Goal: Transaction & Acquisition: Subscribe to service/newsletter

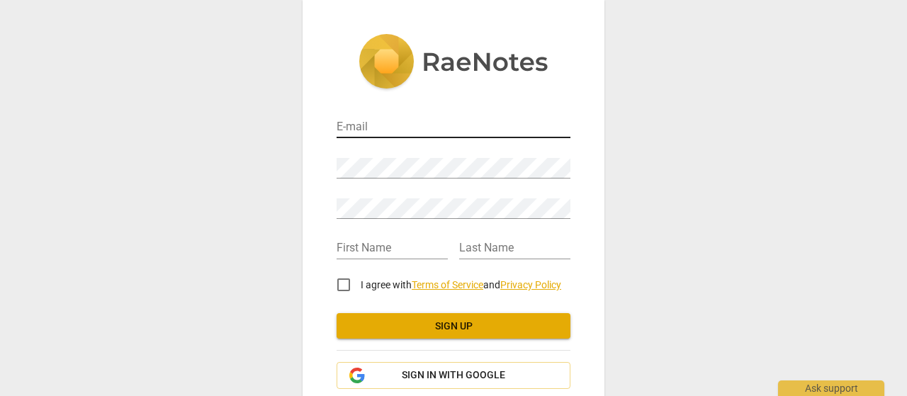
click at [374, 123] on input "email" at bounding box center [454, 128] width 234 height 21
type input "[EMAIL_ADDRESS][DOMAIN_NAME]"
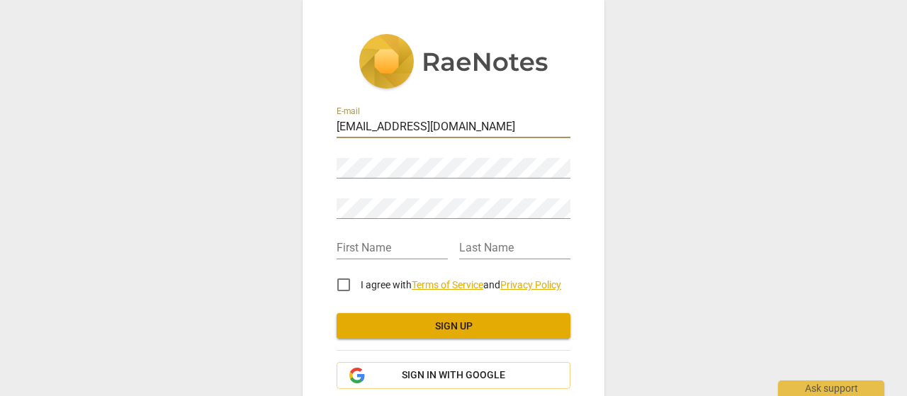
type input "[PERSON_NAME]"
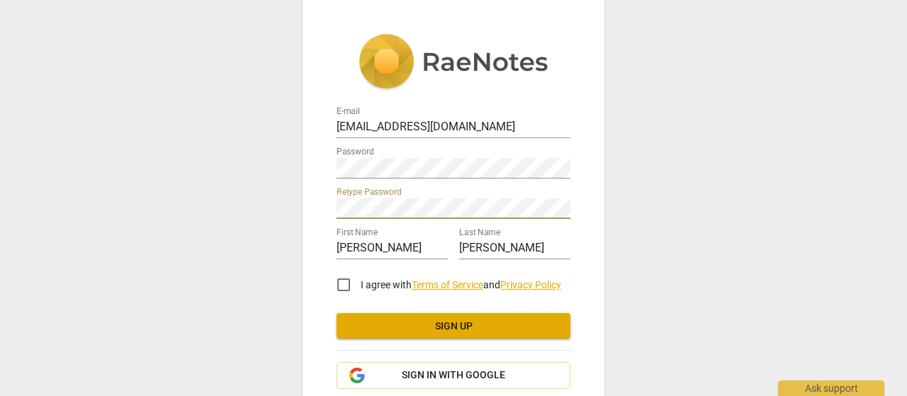
click at [342, 282] on input "I agree with Terms of Service and Privacy Policy" at bounding box center [344, 285] width 34 height 34
checkbox input "true"
click at [410, 332] on button "Sign up" at bounding box center [454, 326] width 234 height 26
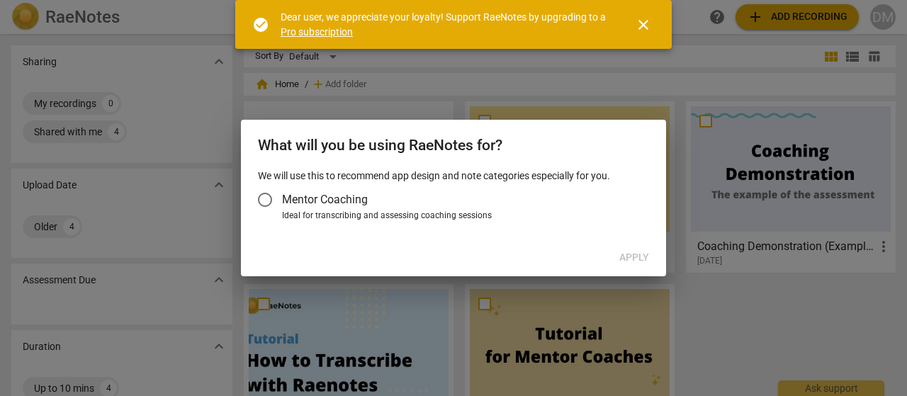
click at [646, 22] on span "close" at bounding box center [643, 24] width 17 height 17
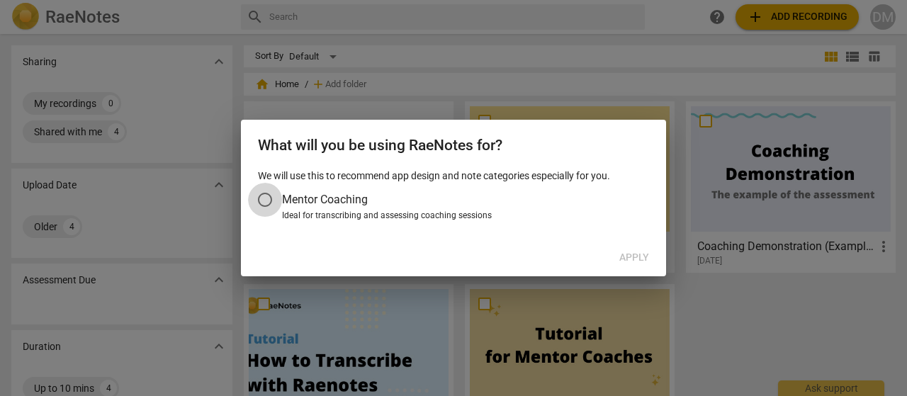
click at [261, 197] on input "Mentor Coaching" at bounding box center [265, 200] width 34 height 34
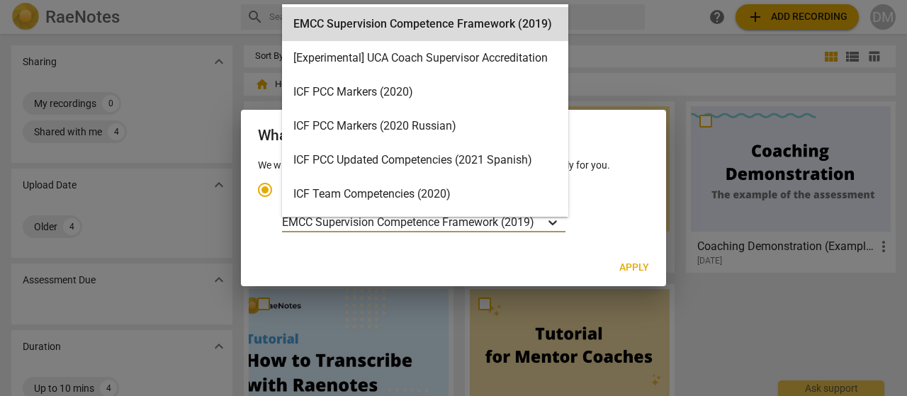
click at [558, 218] on icon "Account type" at bounding box center [553, 222] width 14 height 14
click at [0, 0] on input "Ideal for transcribing and assessing coaching sessions 15 results available. Us…" at bounding box center [0, 0] width 0 height 0
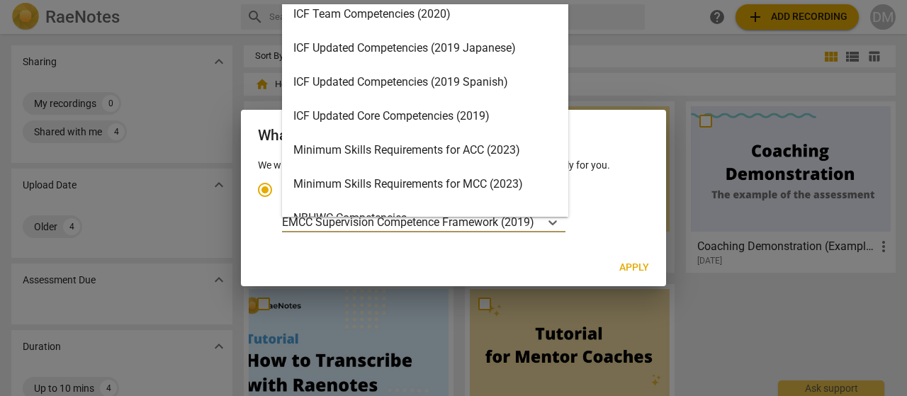
scroll to position [179, 0]
click at [403, 116] on div "ICF Updated Core Competencies (2019)" at bounding box center [425, 117] width 286 height 34
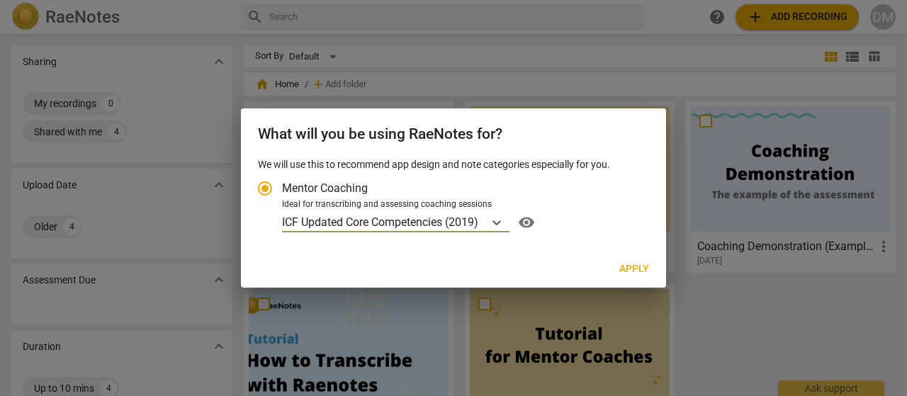
click at [638, 268] on span "Apply" at bounding box center [634, 269] width 30 height 14
radio input "false"
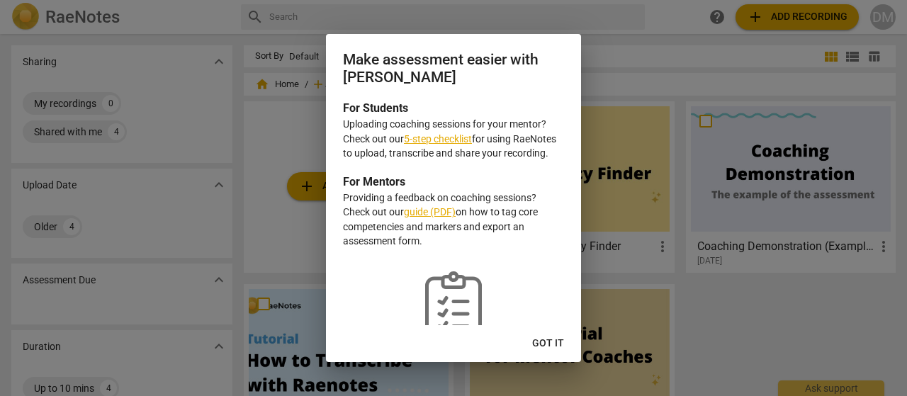
click at [435, 138] on link "5-step checklist" at bounding box center [438, 138] width 68 height 11
click at [543, 342] on span "Got it" at bounding box center [548, 344] width 32 height 14
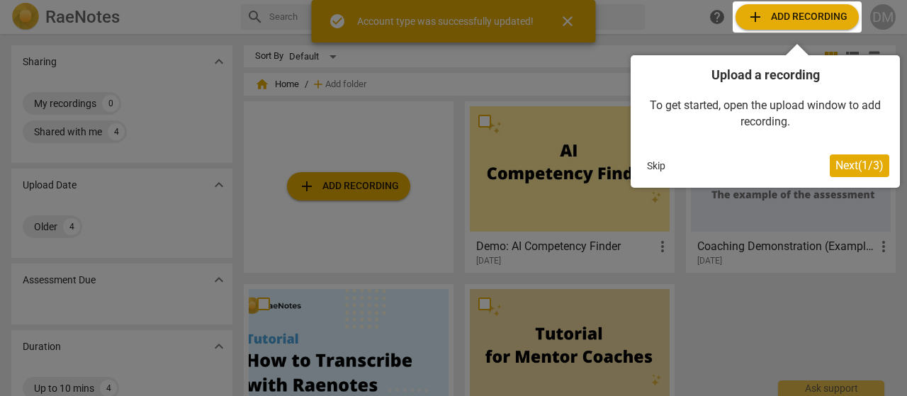
click at [567, 20] on div at bounding box center [453, 198] width 907 height 396
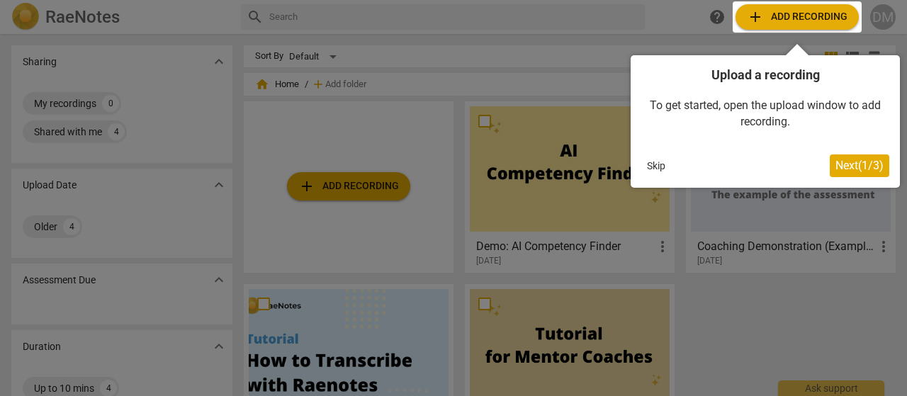
click at [851, 164] on span "Next ( 1 / 3 )" at bounding box center [860, 165] width 48 height 13
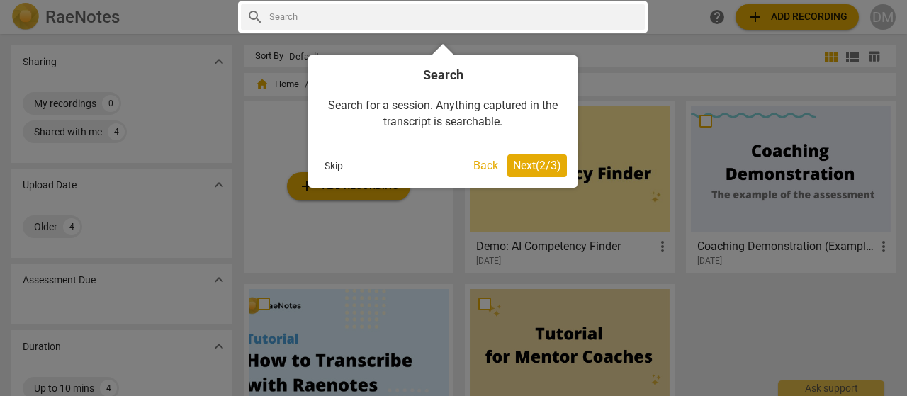
click at [527, 162] on span "Next ( 2 / 3 )" at bounding box center [537, 165] width 48 height 13
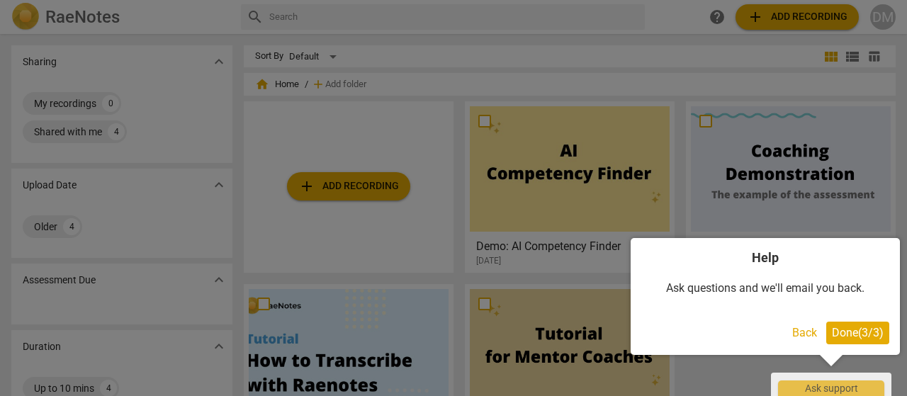
click at [846, 328] on span "Done ( 3 / 3 )" at bounding box center [858, 332] width 52 height 13
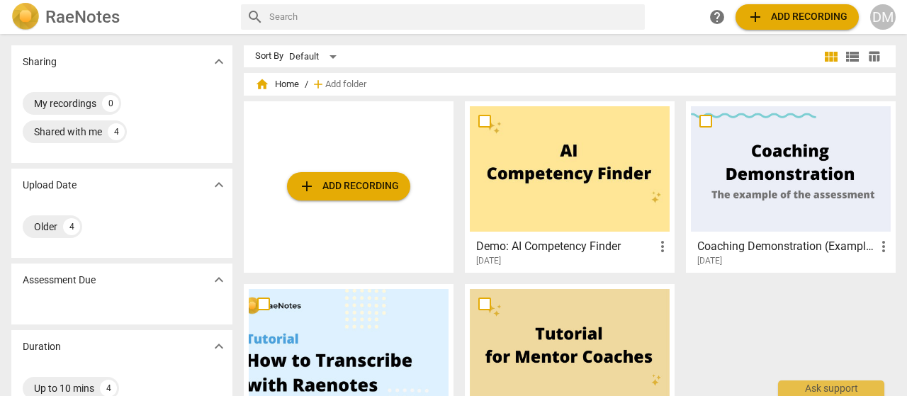
click at [792, 14] on span "add Add recording" at bounding box center [797, 17] width 101 height 17
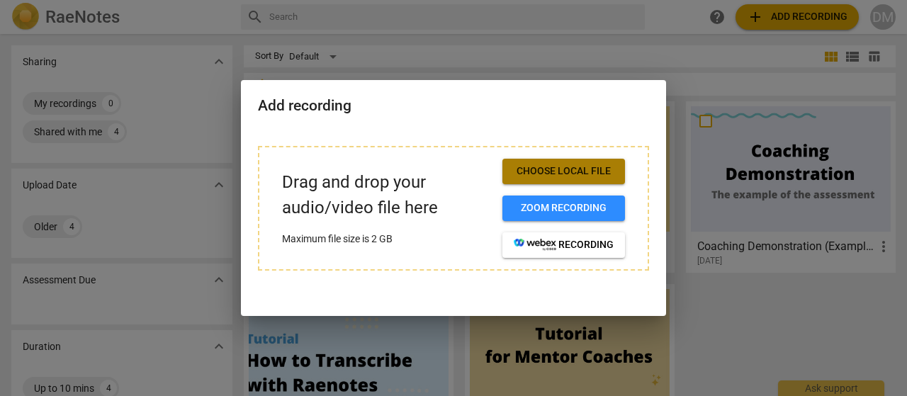
click at [540, 175] on span "Choose local file" at bounding box center [564, 171] width 100 height 14
click at [625, 43] on div at bounding box center [453, 198] width 907 height 396
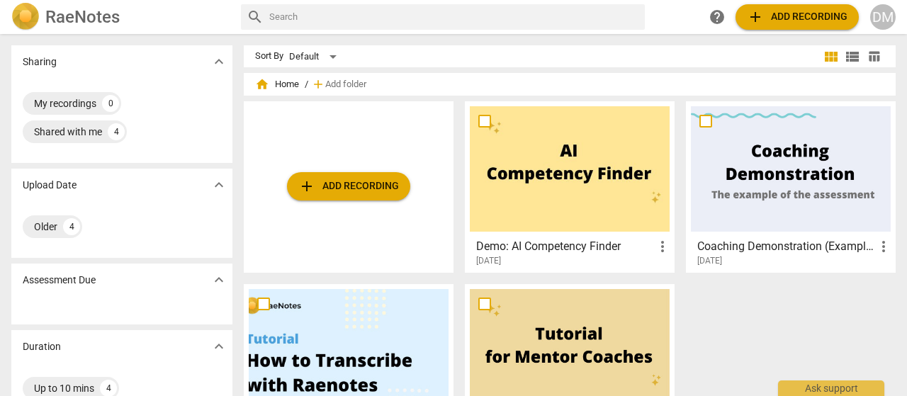
click at [305, 188] on span "add" at bounding box center [306, 186] width 17 height 17
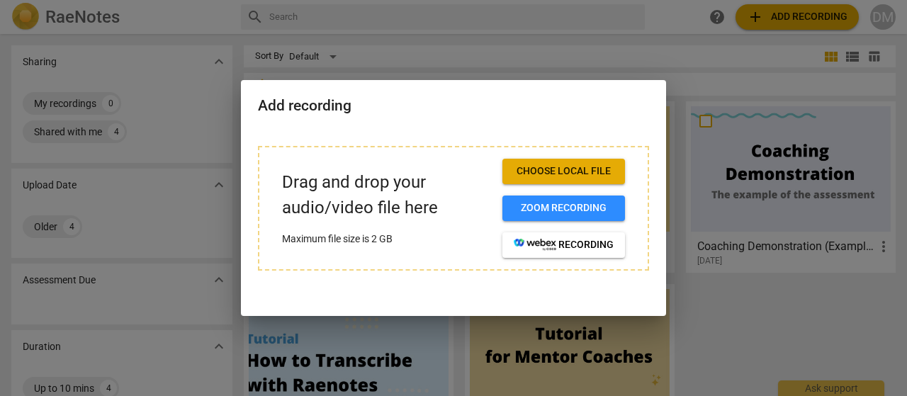
drag, startPoint x: 400, startPoint y: 208, endPoint x: 354, endPoint y: 181, distance: 54.0
click at [354, 181] on p "Drag and drop your audio/video file here" at bounding box center [386, 195] width 209 height 50
click at [342, 201] on p "Drag and drop your audio/video file here" at bounding box center [386, 195] width 209 height 50
click at [524, 172] on span "Choose local file" at bounding box center [564, 171] width 100 height 14
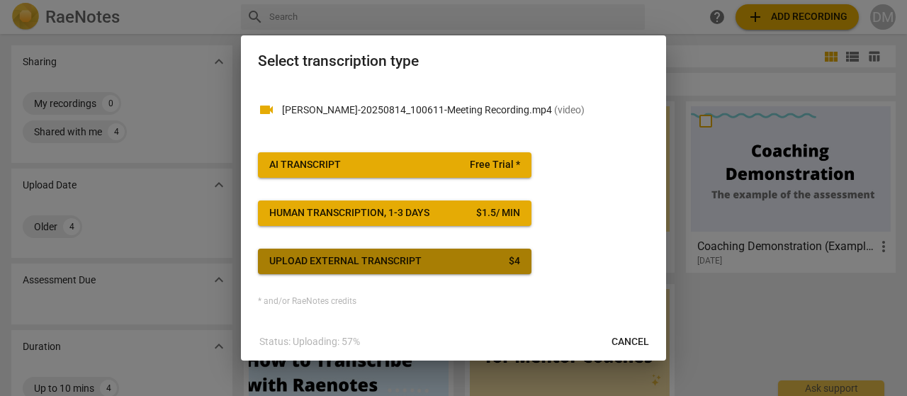
click at [349, 260] on div "Upload external transcript" at bounding box center [345, 261] width 152 height 14
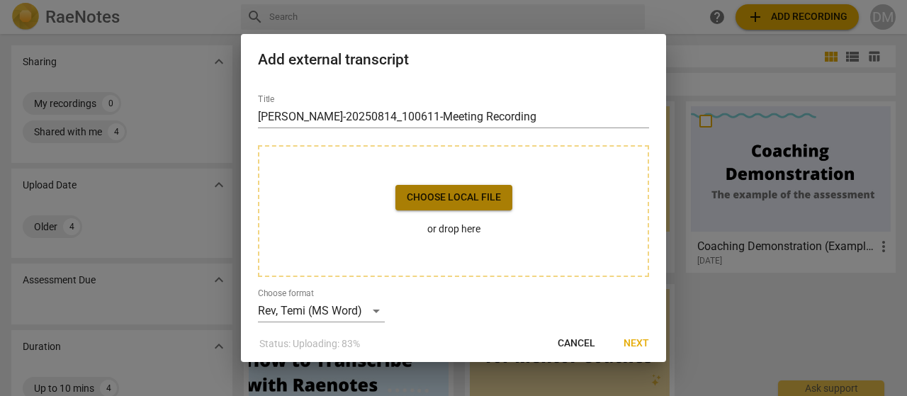
click at [449, 200] on span "Choose local file" at bounding box center [454, 198] width 94 height 14
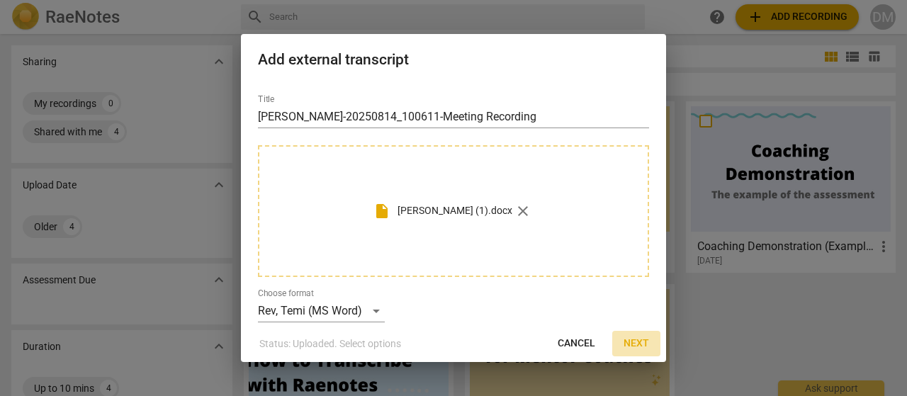
click at [639, 343] on span "Next" at bounding box center [637, 344] width 26 height 14
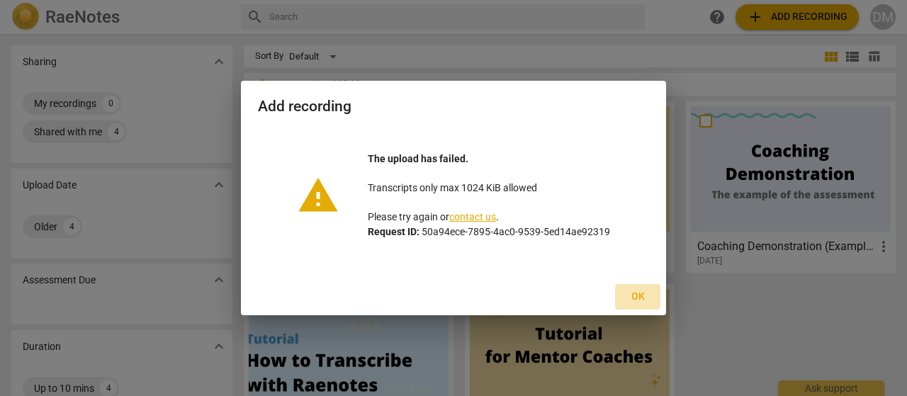
click at [635, 293] on span "Ok" at bounding box center [638, 297] width 23 height 14
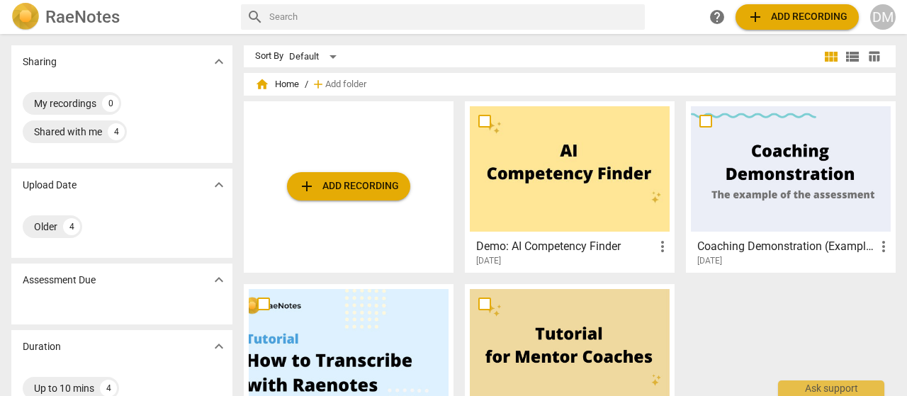
click at [340, 186] on span "add Add recording" at bounding box center [348, 186] width 101 height 17
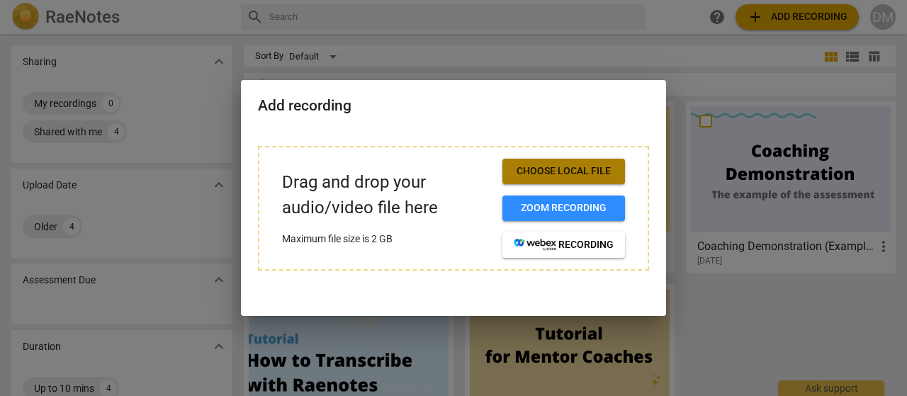
click at [547, 172] on span "Choose local file" at bounding box center [564, 171] width 100 height 14
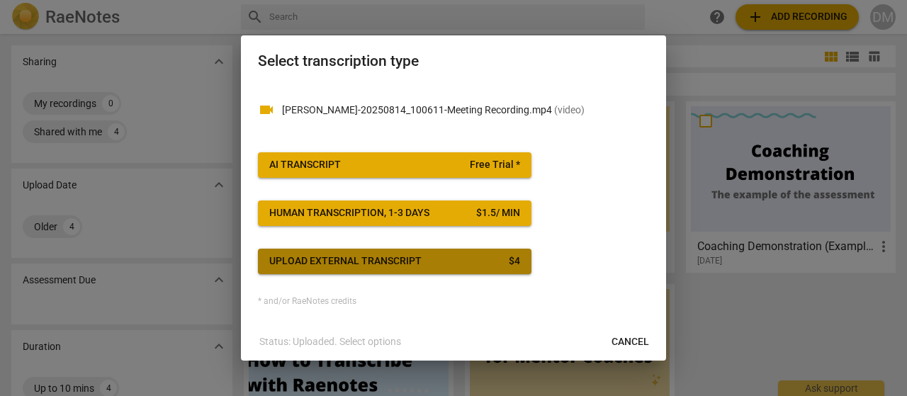
click at [370, 259] on div "Upload external transcript" at bounding box center [345, 261] width 152 height 14
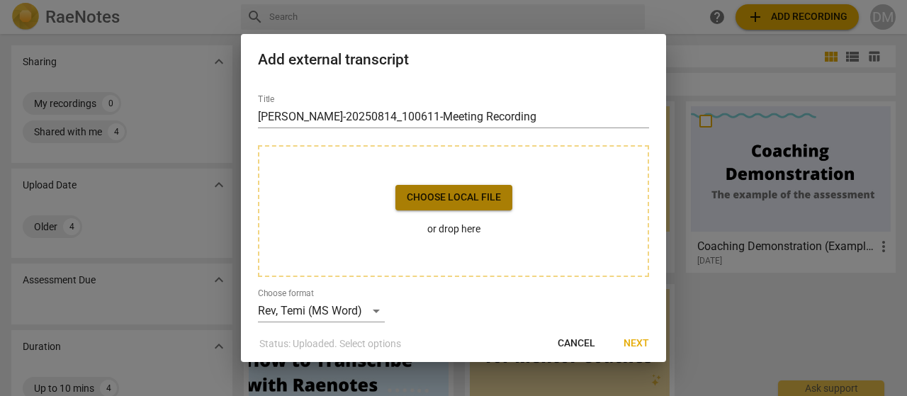
click at [446, 191] on span "Choose local file" at bounding box center [454, 198] width 94 height 14
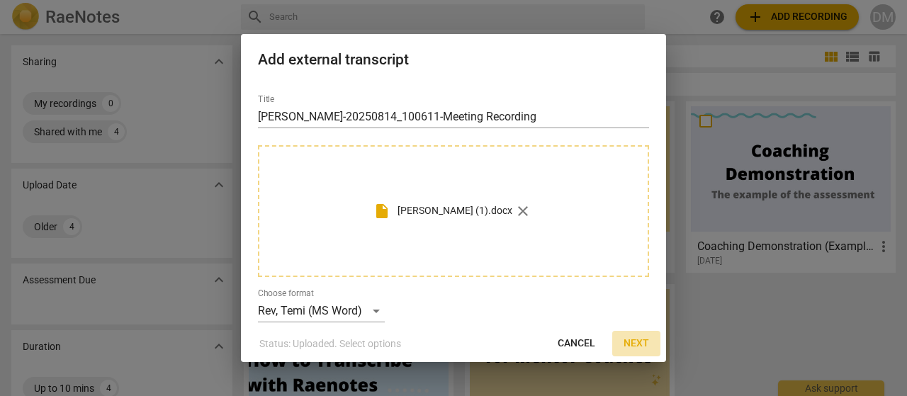
click at [634, 343] on span "Next" at bounding box center [637, 344] width 26 height 14
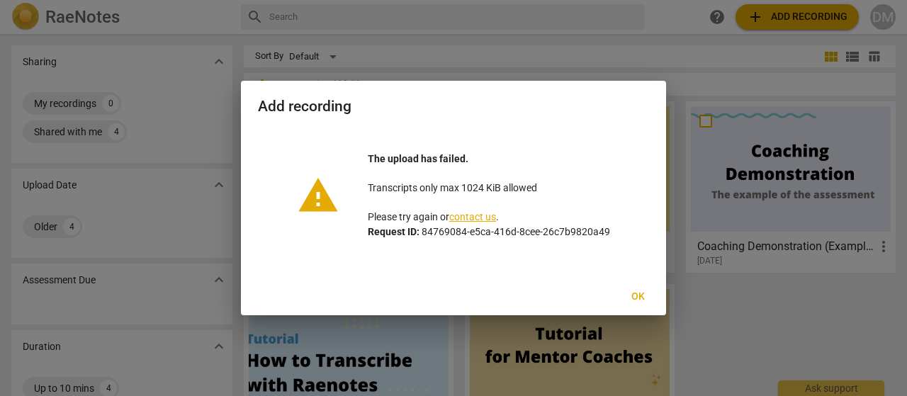
click at [637, 297] on span "Ok" at bounding box center [638, 297] width 23 height 14
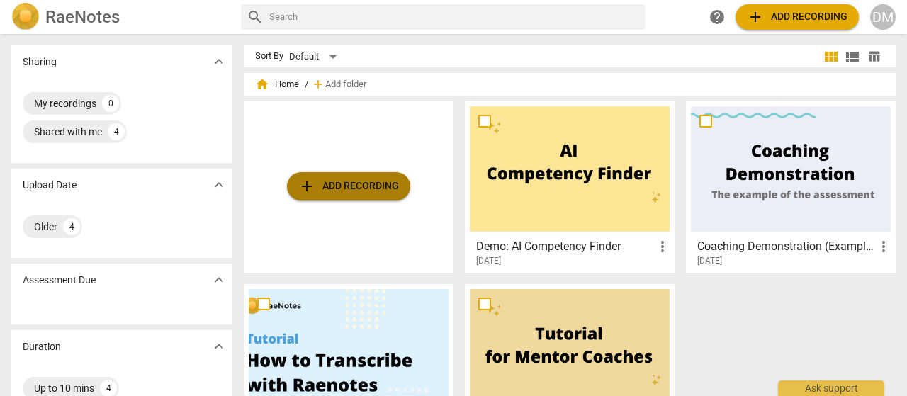
click at [343, 186] on span "add Add recording" at bounding box center [348, 186] width 101 height 17
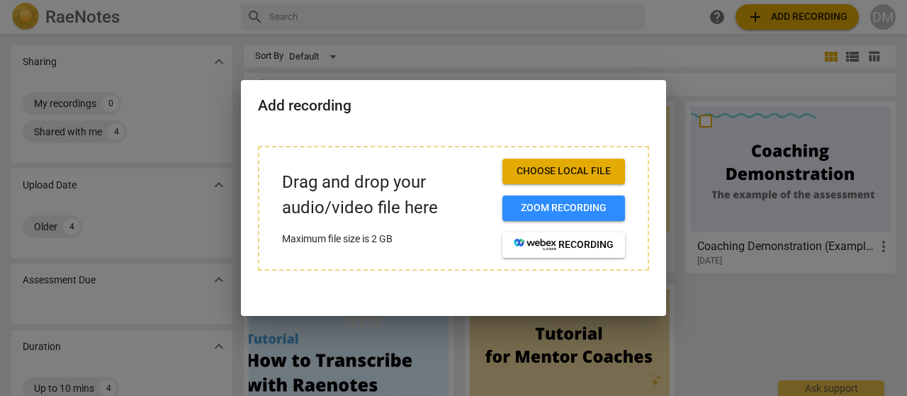
click at [537, 172] on span "Choose local file" at bounding box center [564, 171] width 100 height 14
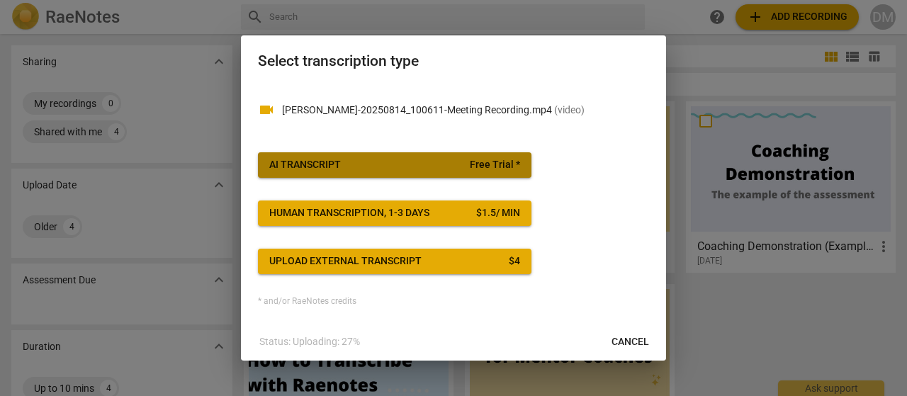
click at [398, 161] on span "AI Transcript Free Trial *" at bounding box center [394, 165] width 251 height 14
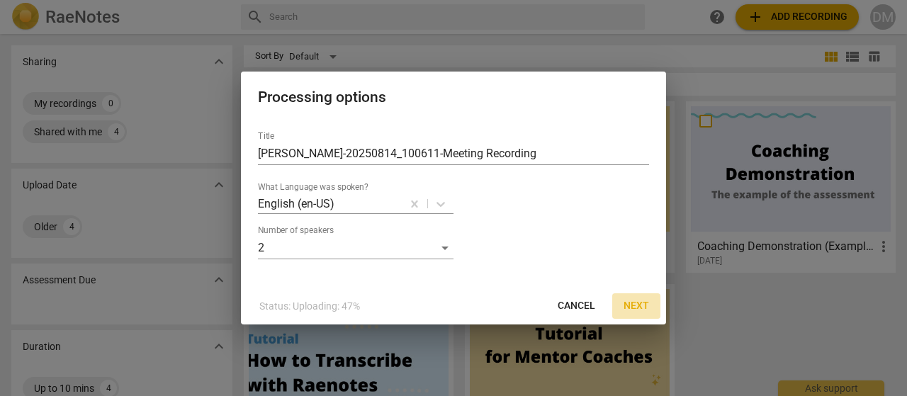
click at [642, 304] on span "Next" at bounding box center [637, 306] width 26 height 14
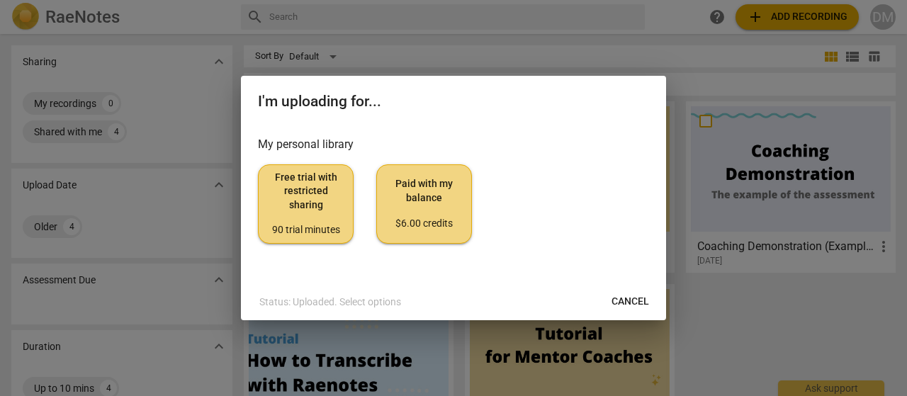
click at [310, 198] on span "Free trial with restricted sharing 90 trial minutes" at bounding box center [306, 204] width 72 height 67
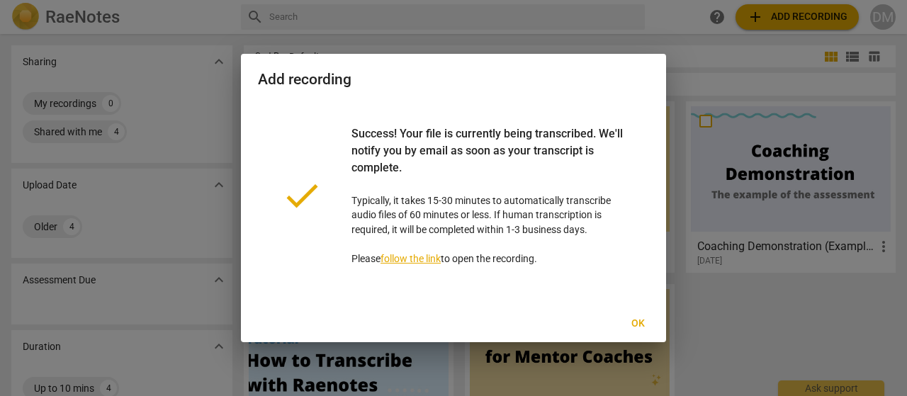
click at [420, 259] on link "follow the link" at bounding box center [411, 258] width 60 height 11
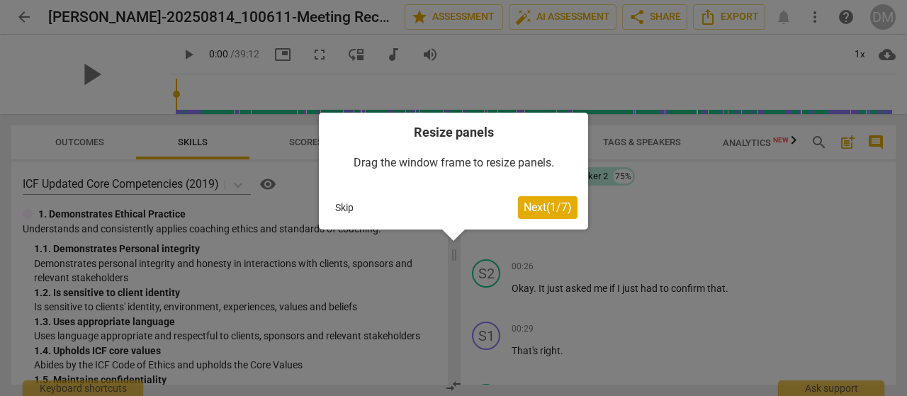
click at [524, 201] on span "Next ( 1 / 7 )" at bounding box center [548, 207] width 48 height 13
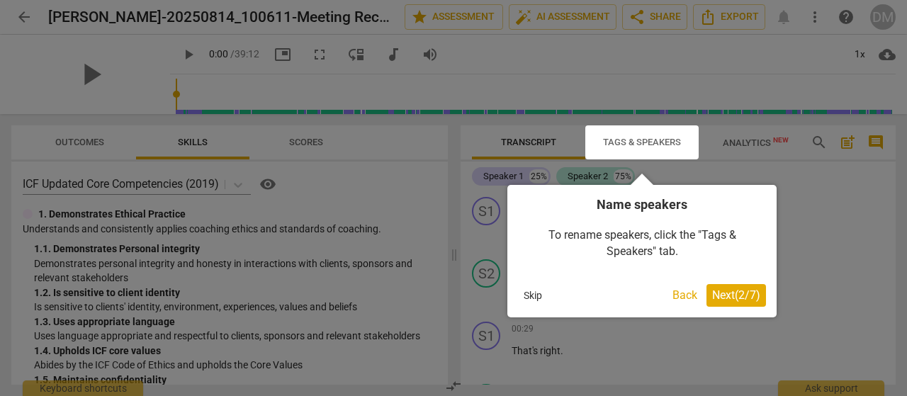
click at [716, 296] on span "Next ( 2 / 7 )" at bounding box center [736, 294] width 48 height 13
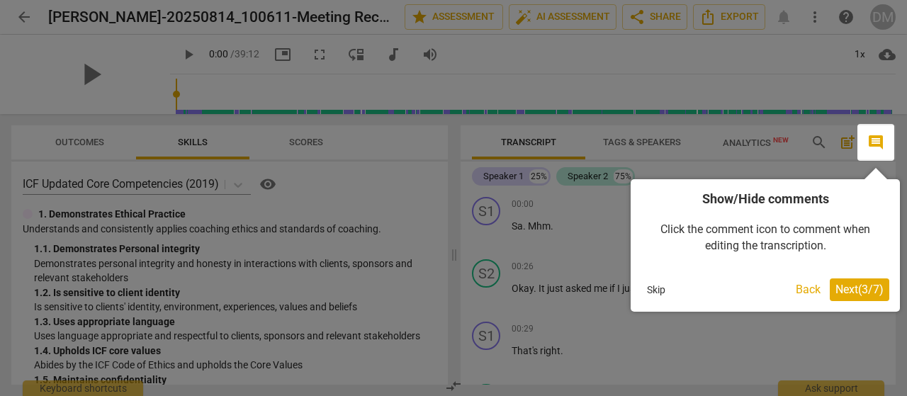
click at [844, 283] on span "Next ( 3 / 7 )" at bounding box center [860, 289] width 48 height 13
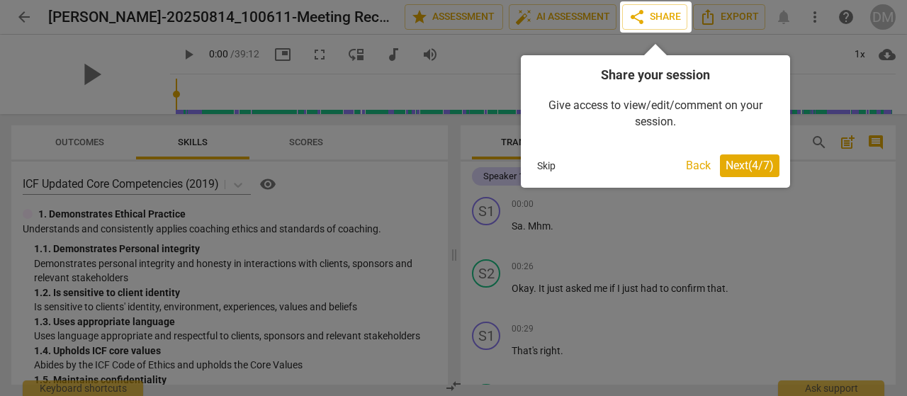
click at [731, 165] on span "Next ( 4 / 7 )" at bounding box center [750, 165] width 48 height 13
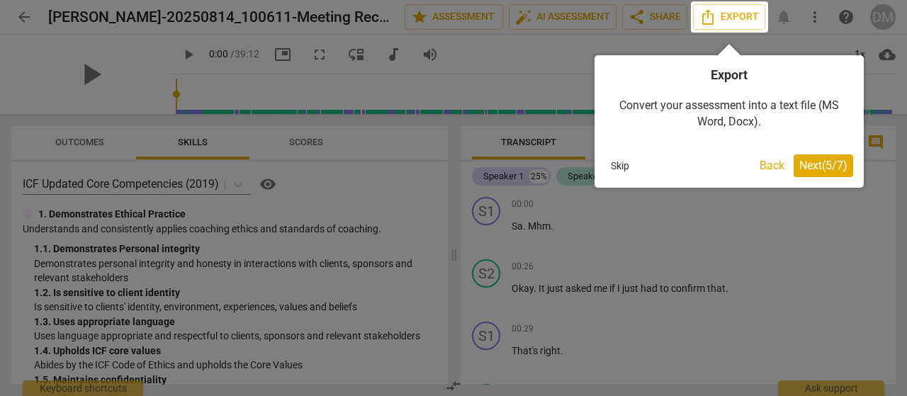
click at [814, 159] on span "Next ( 5 / 7 )" at bounding box center [823, 165] width 48 height 13
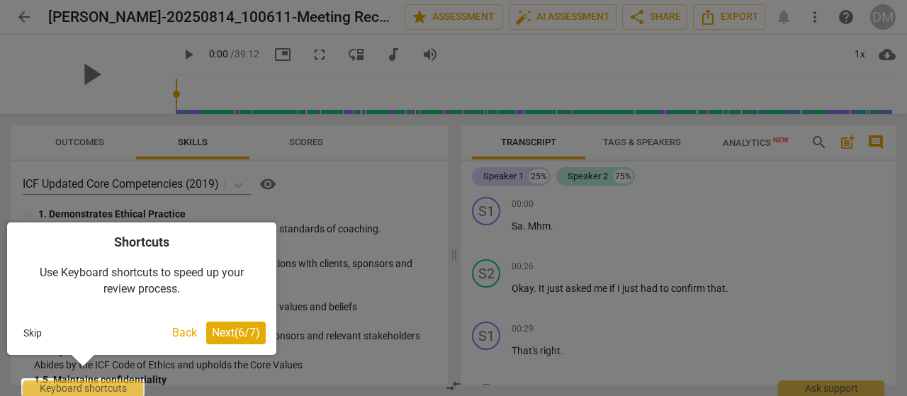
click at [227, 330] on span "Next ( 6 / 7 )" at bounding box center [236, 332] width 48 height 13
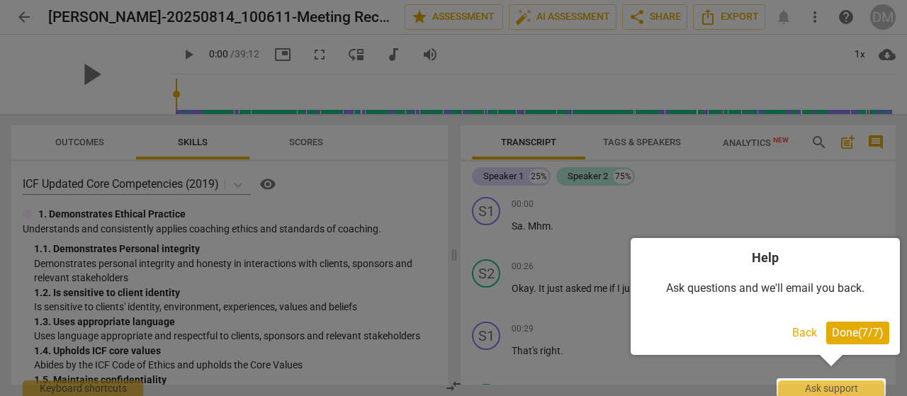
click at [852, 337] on span "Done ( 7 / 7 )" at bounding box center [858, 332] width 52 height 13
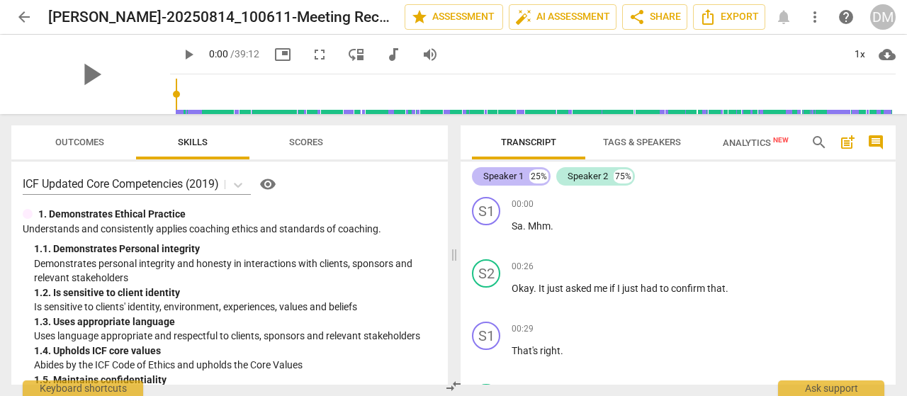
click at [515, 175] on div "Speaker 1" at bounding box center [503, 176] width 40 height 14
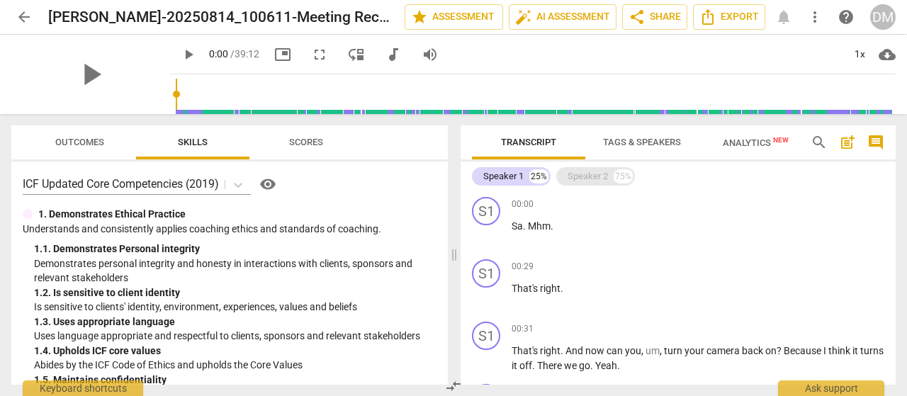
click at [570, 174] on div "Speaker 2" at bounding box center [588, 176] width 40 height 14
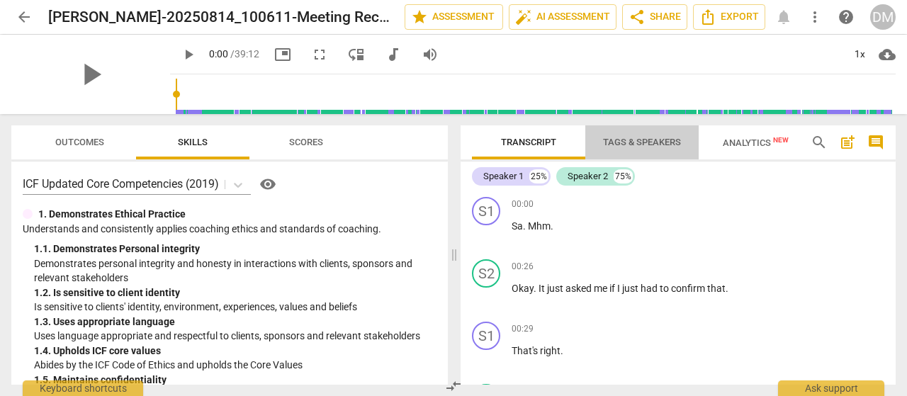
click at [655, 137] on span "Tags & Speakers" at bounding box center [642, 142] width 78 height 11
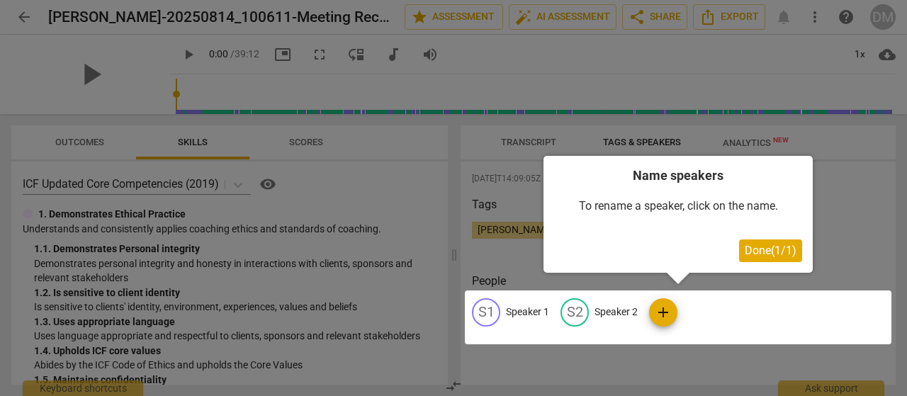
click at [522, 312] on div at bounding box center [678, 318] width 427 height 54
click at [753, 249] on span "Done ( 1 / 1 )" at bounding box center [771, 250] width 52 height 13
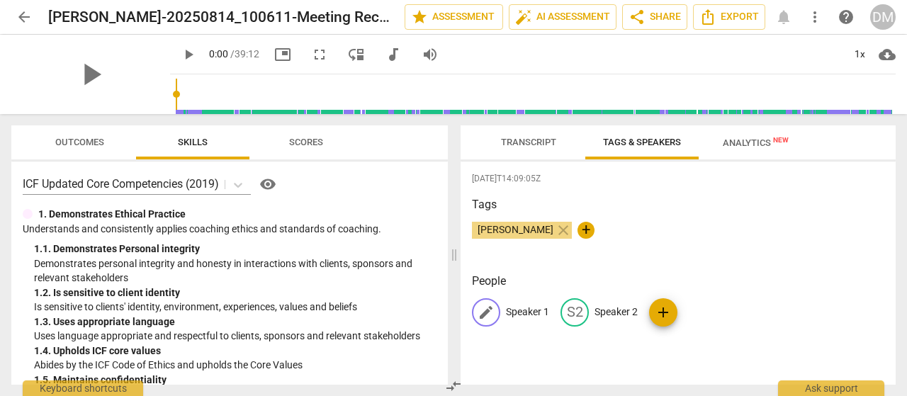
click at [484, 315] on span "edit" at bounding box center [486, 312] width 17 height 17
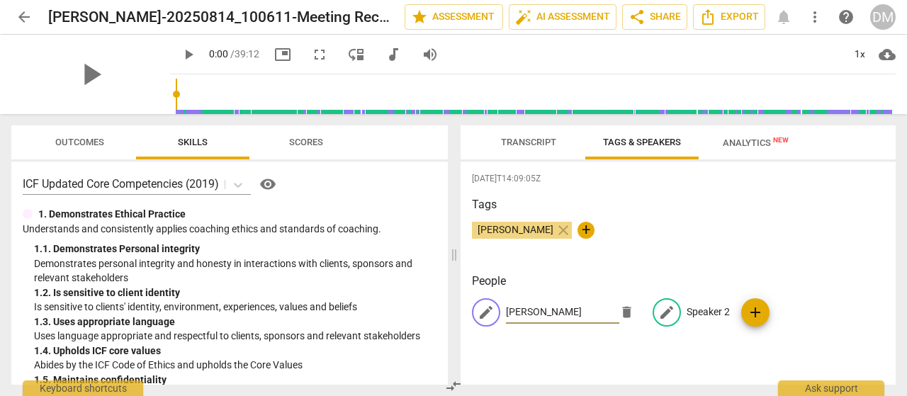
type input "[PERSON_NAME]"
click at [697, 308] on p "Speaker 2" at bounding box center [708, 312] width 43 height 15
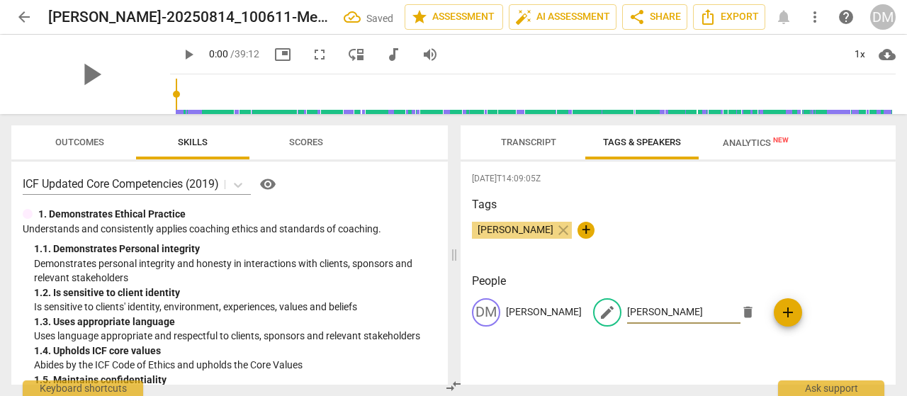
type input "[PERSON_NAME]"
click at [781, 267] on div "[DATE]T14:09:05Z Tags [PERSON_NAME] close + People [PERSON_NAME] edit [PERSON_N…" at bounding box center [678, 273] width 435 height 223
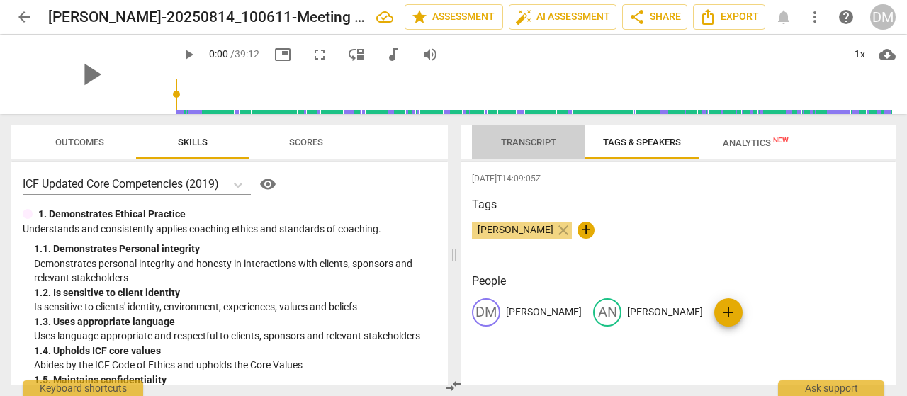
click at [533, 140] on span "Transcript" at bounding box center [528, 142] width 55 height 11
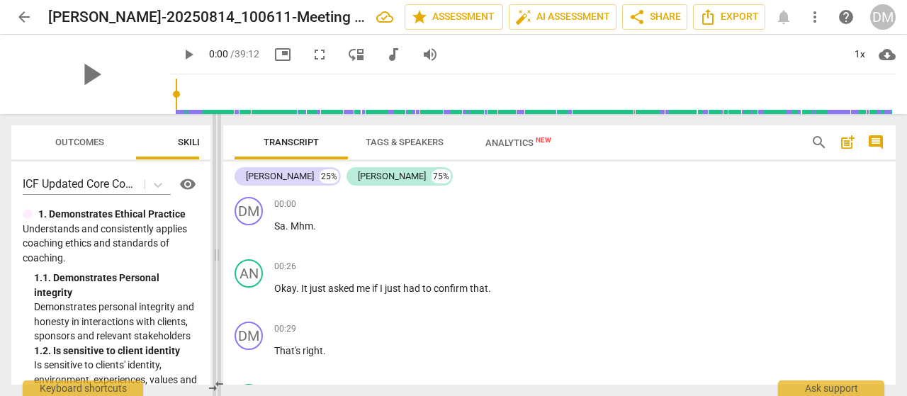
drag, startPoint x: 456, startPoint y: 256, endPoint x: 218, endPoint y: 221, distance: 239.9
click at [218, 221] on span at bounding box center [217, 255] width 9 height 282
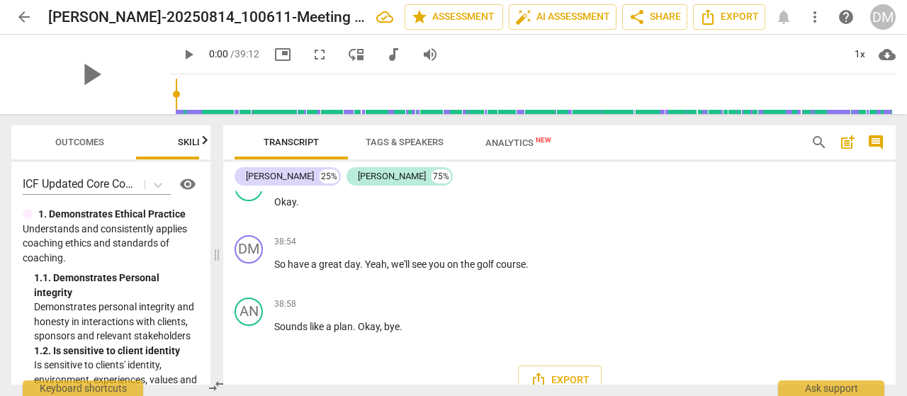
scroll to position [9104, 0]
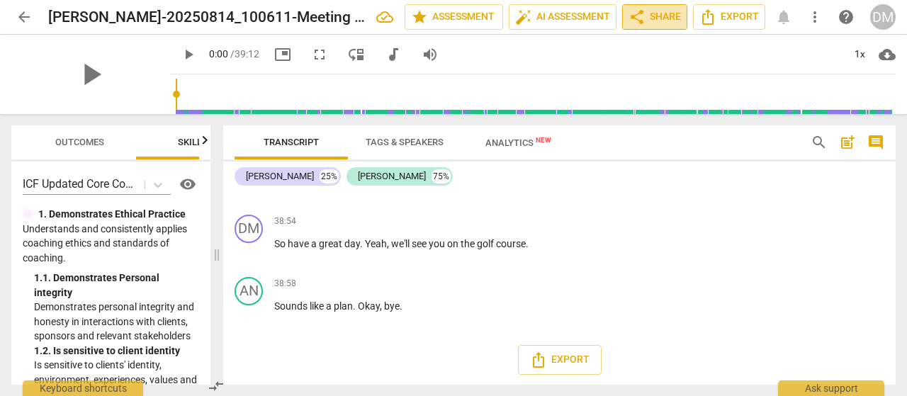
click at [663, 17] on span "share Share" at bounding box center [655, 17] width 52 height 17
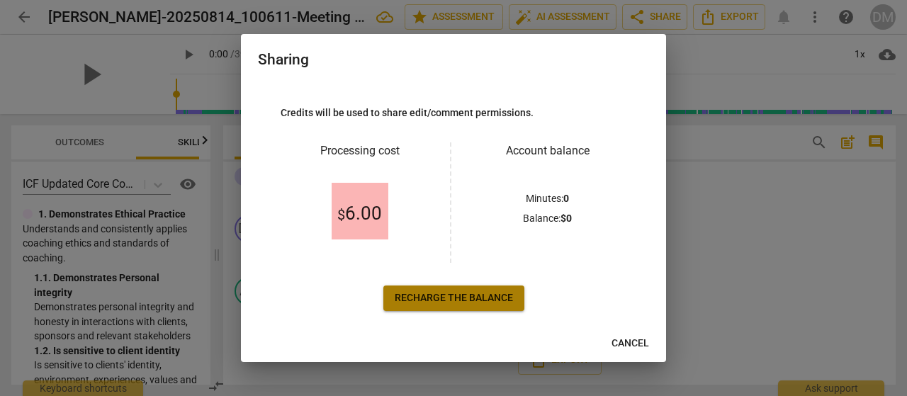
click at [445, 300] on span "Recharge the balance" at bounding box center [454, 298] width 118 height 14
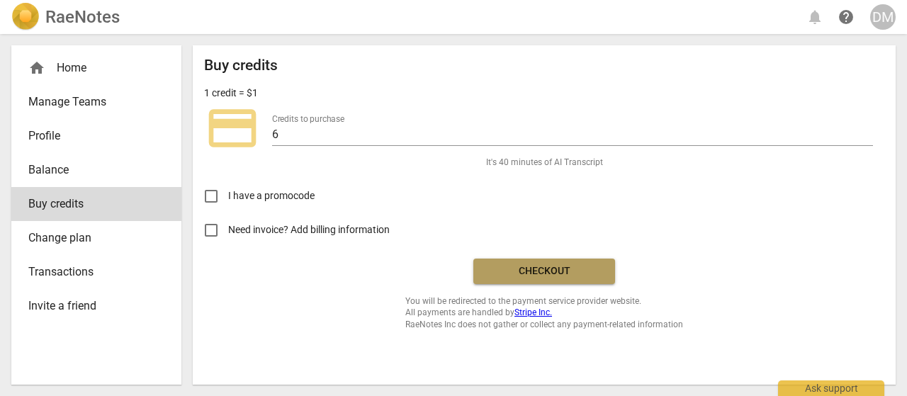
click at [503, 268] on span "Checkout" at bounding box center [544, 271] width 119 height 14
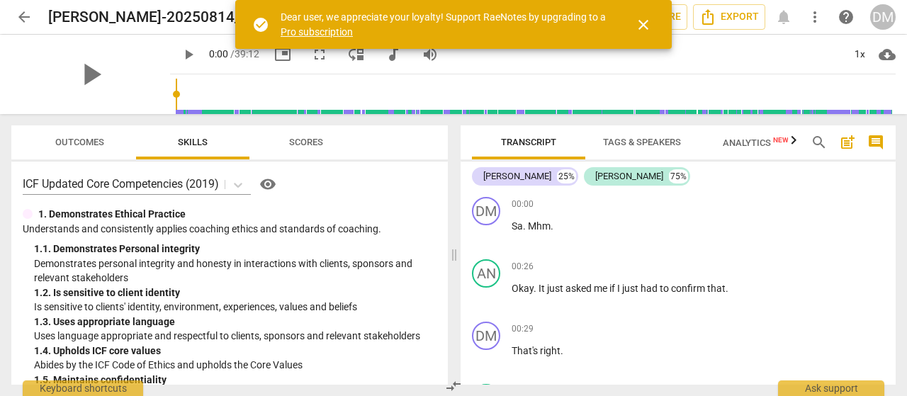
click at [641, 22] on span "close" at bounding box center [643, 24] width 17 height 17
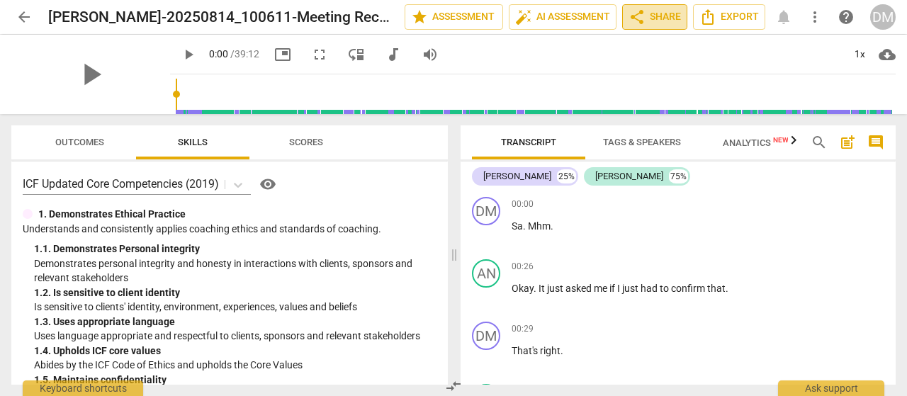
click at [655, 16] on span "share Share" at bounding box center [655, 17] width 52 height 17
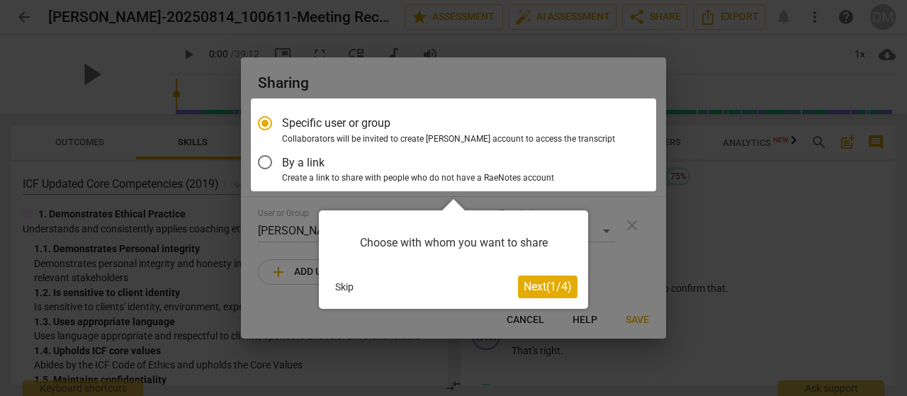
click at [537, 280] on span "Next ( 1 / 4 )" at bounding box center [548, 286] width 48 height 13
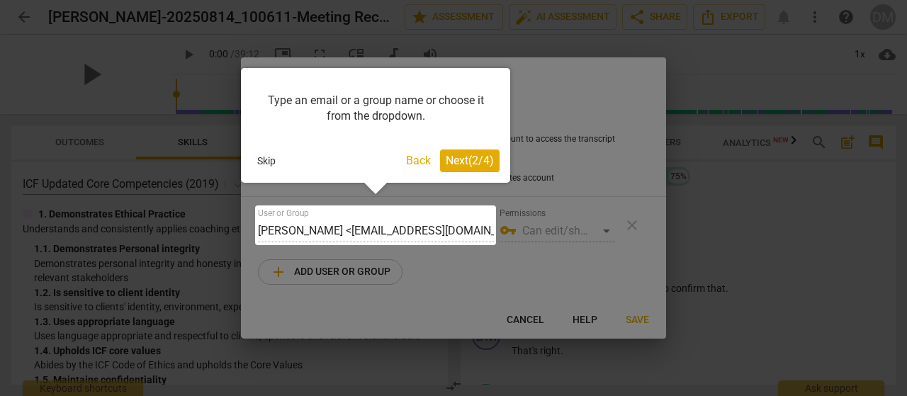
click at [339, 270] on div at bounding box center [453, 198] width 907 height 396
click at [408, 160] on button "Back" at bounding box center [418, 161] width 36 height 23
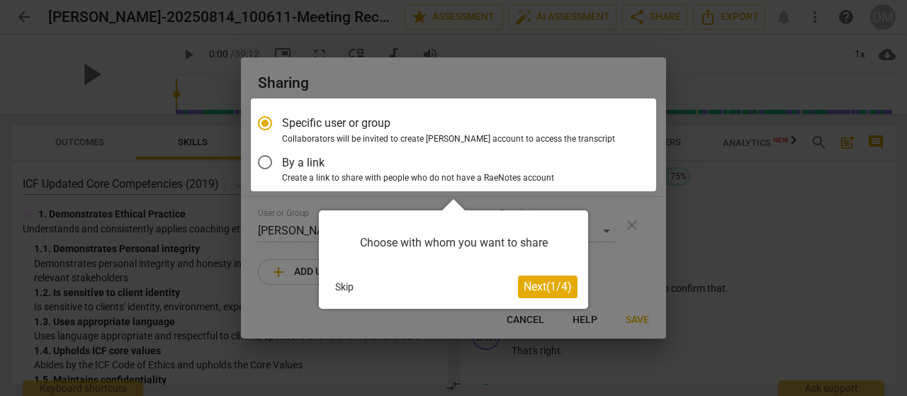
click at [635, 267] on div at bounding box center [453, 198] width 907 height 396
click at [346, 284] on button "Skip" at bounding box center [345, 286] width 30 height 21
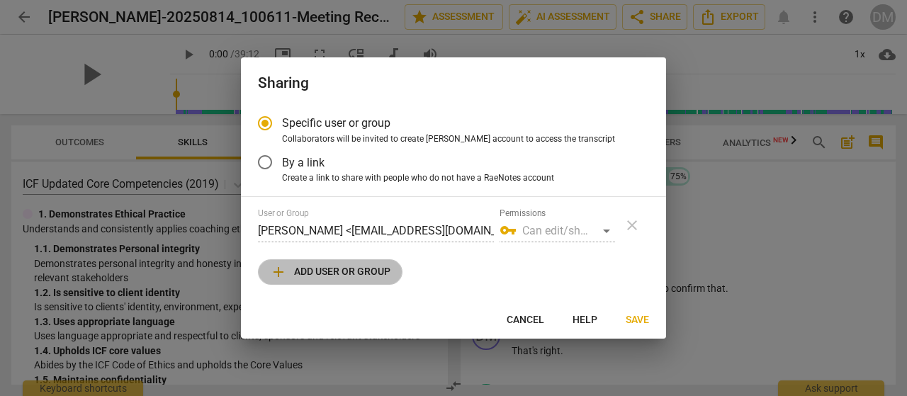
click at [328, 269] on span "add Add user or group" at bounding box center [330, 272] width 120 height 17
radio input "false"
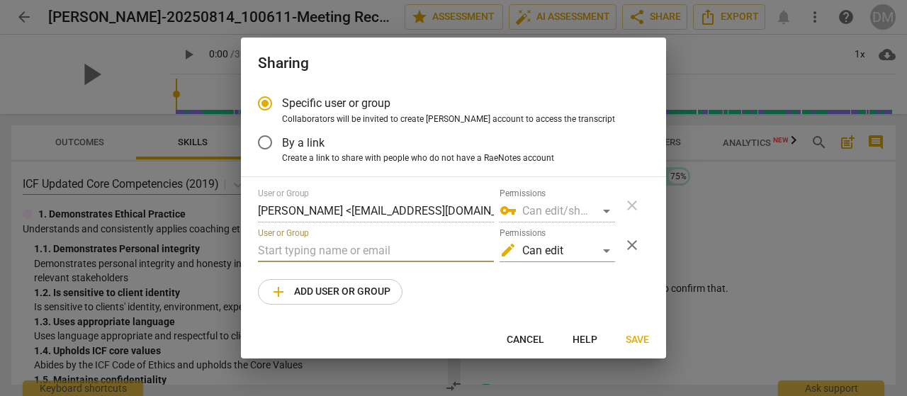
click at [327, 252] on input "text" at bounding box center [376, 251] width 236 height 23
type input "penny@canadacoachacademy.com"
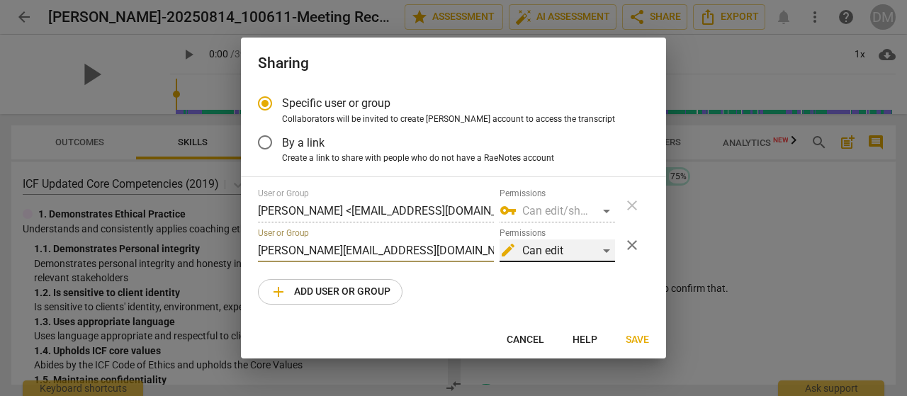
click at [611, 246] on div "edit Can edit" at bounding box center [558, 251] width 116 height 23
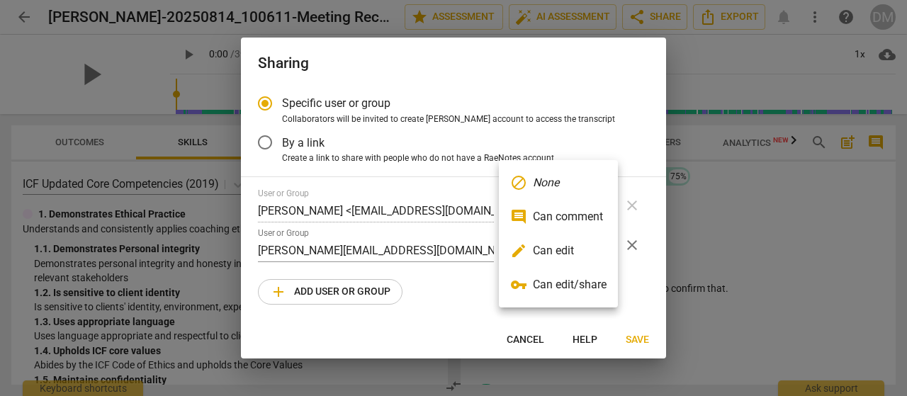
click at [555, 249] on li "edit Can edit" at bounding box center [558, 251] width 119 height 34
radio input "false"
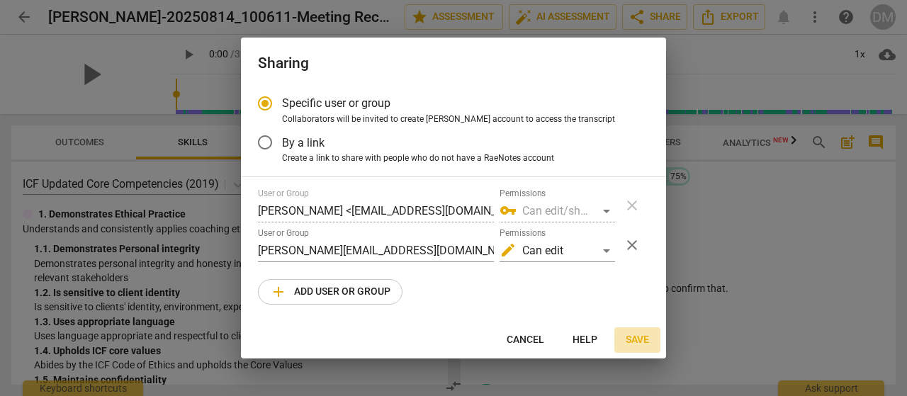
click at [635, 338] on span "Save" at bounding box center [637, 340] width 23 height 14
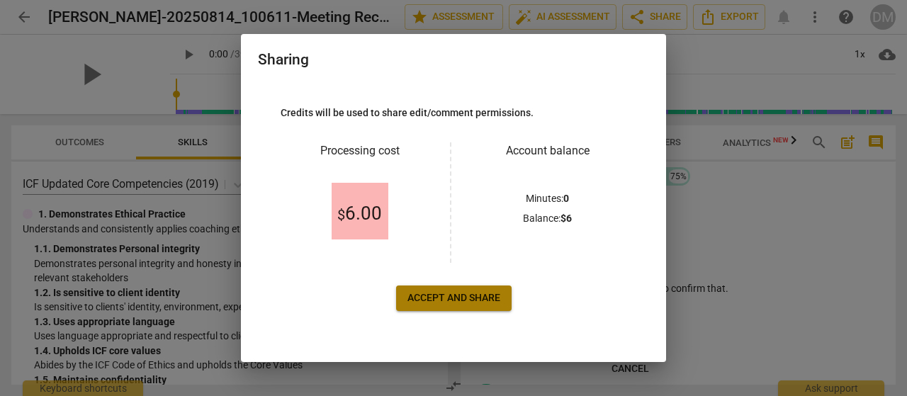
click at [429, 294] on span "Accept and share" at bounding box center [454, 298] width 93 height 14
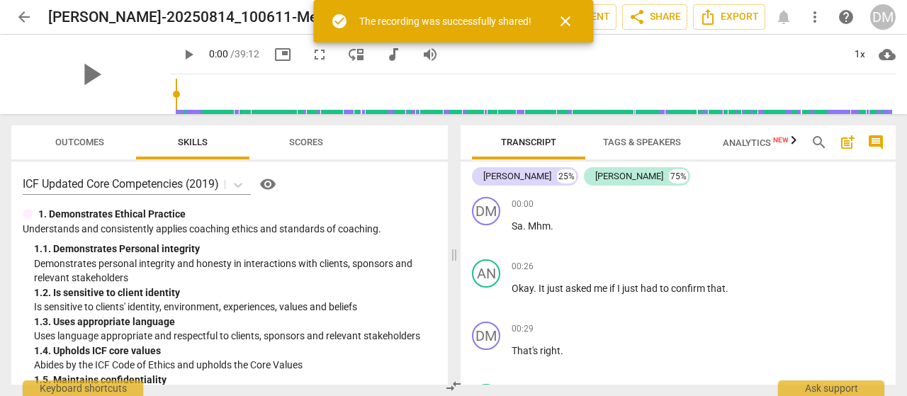
click at [569, 20] on span "close" at bounding box center [565, 21] width 17 height 17
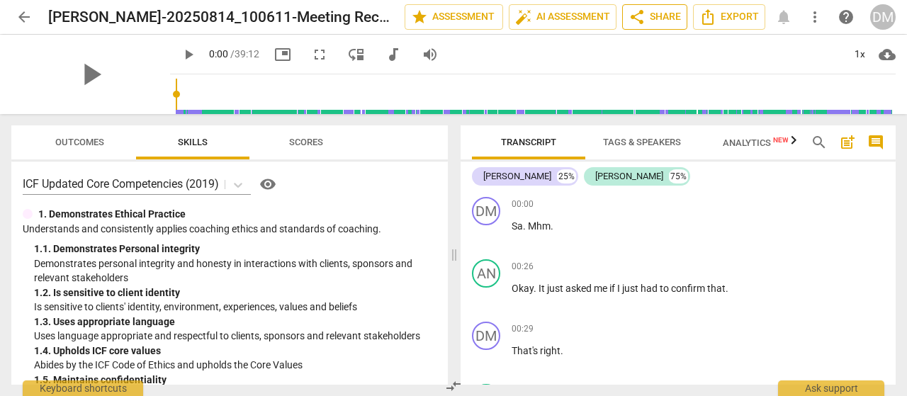
click at [668, 13] on span "share Share" at bounding box center [655, 17] width 52 height 17
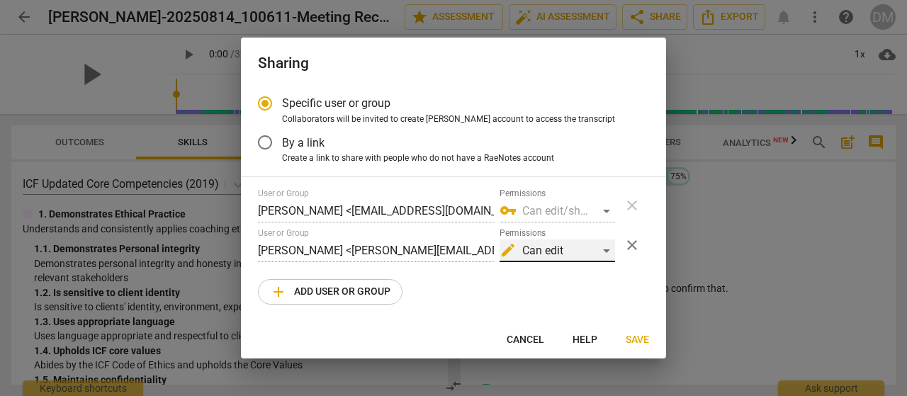
click at [607, 252] on div "edit Can edit" at bounding box center [558, 251] width 116 height 23
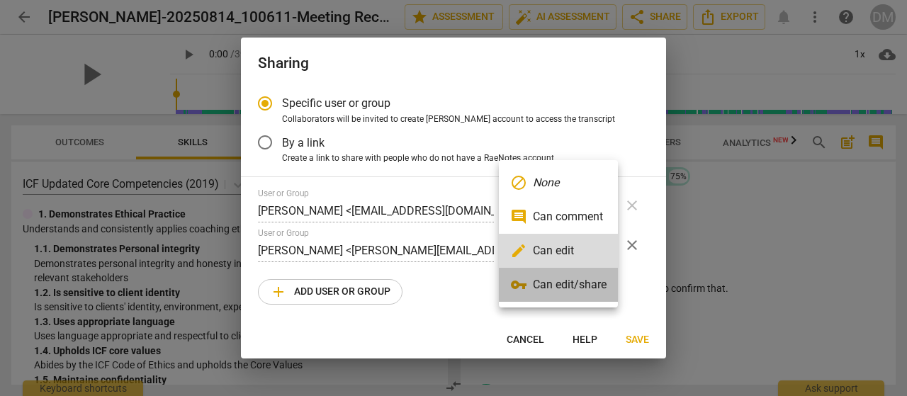
click at [570, 287] on li "vpn_key Can edit/share" at bounding box center [558, 285] width 119 height 34
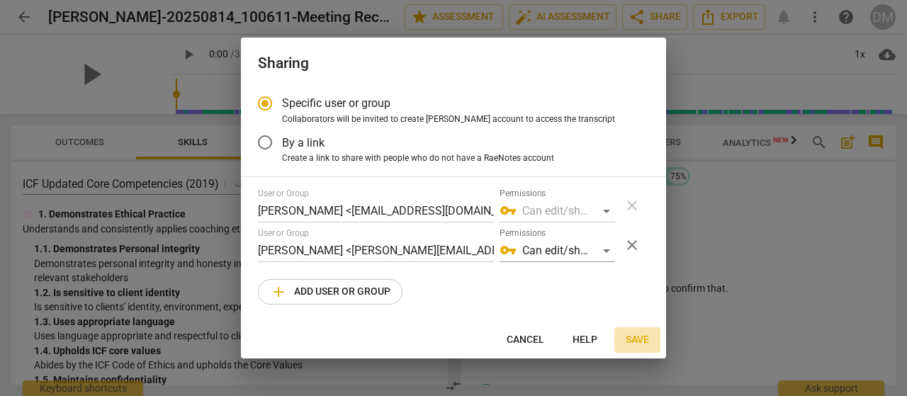
click at [637, 337] on span "Save" at bounding box center [637, 340] width 23 height 14
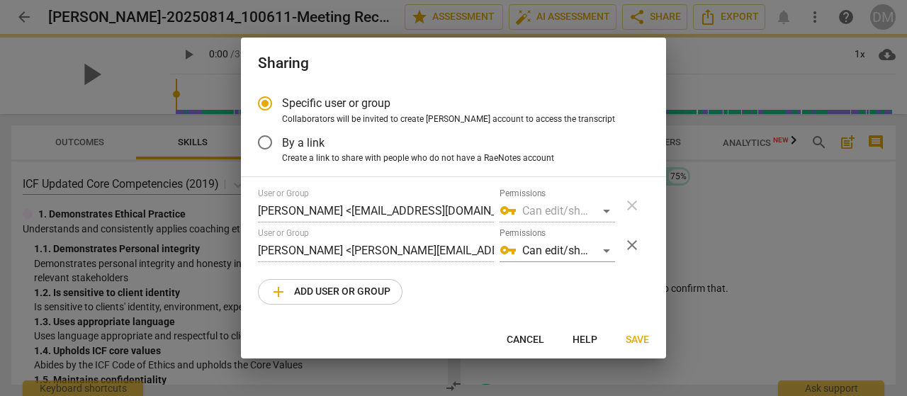
radio input "false"
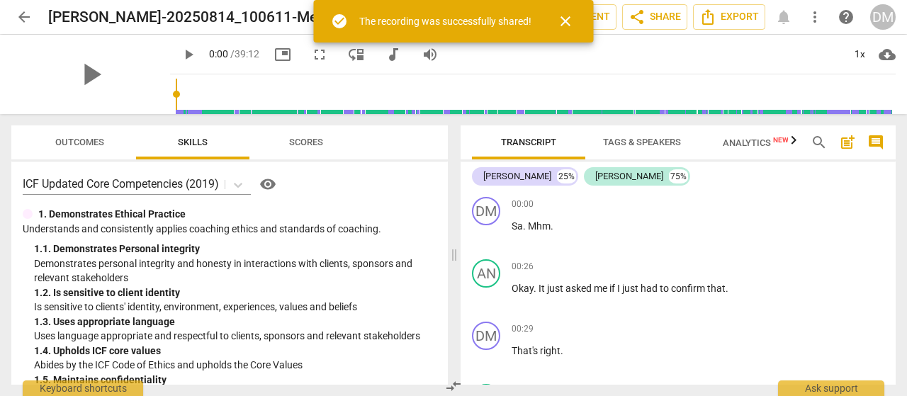
click at [566, 19] on span "close" at bounding box center [565, 21] width 17 height 17
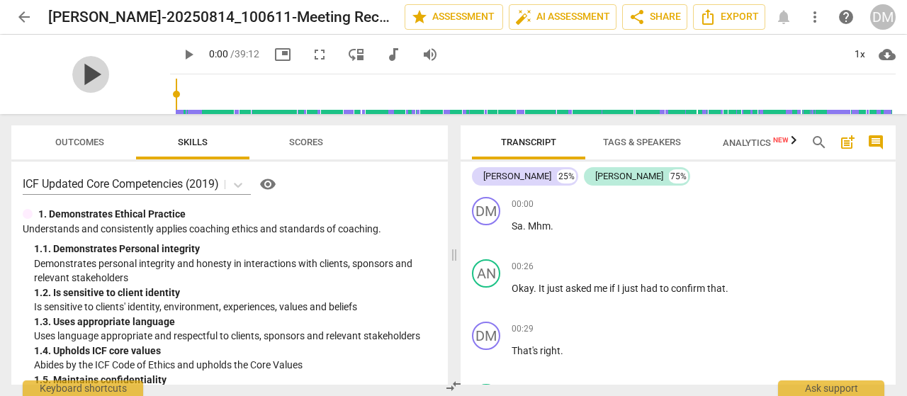
click at [79, 77] on span "play_arrow" at bounding box center [90, 74] width 37 height 37
drag, startPoint x: 159, startPoint y: 94, endPoint x: 210, endPoint y: 96, distance: 51.1
click at [210, 96] on input "range" at bounding box center [536, 94] width 720 height 45
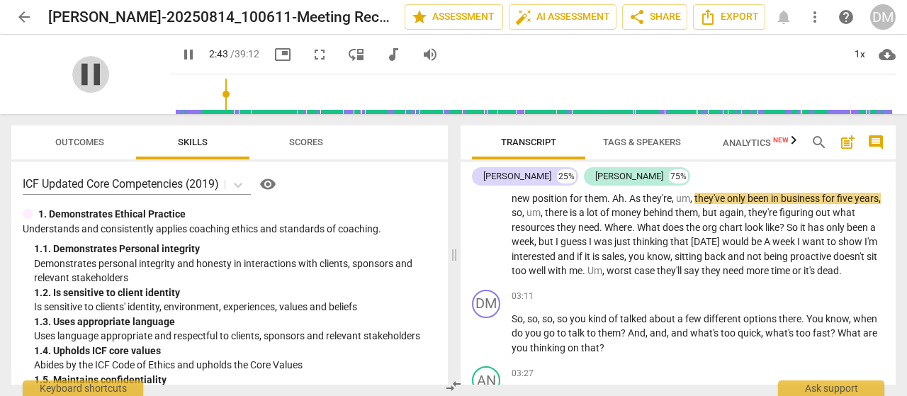
click at [77, 78] on span "pause" at bounding box center [90, 74] width 37 height 37
click at [79, 70] on span "play_arrow" at bounding box center [90, 74] width 37 height 37
click at [79, 72] on span "pause" at bounding box center [90, 74] width 37 height 37
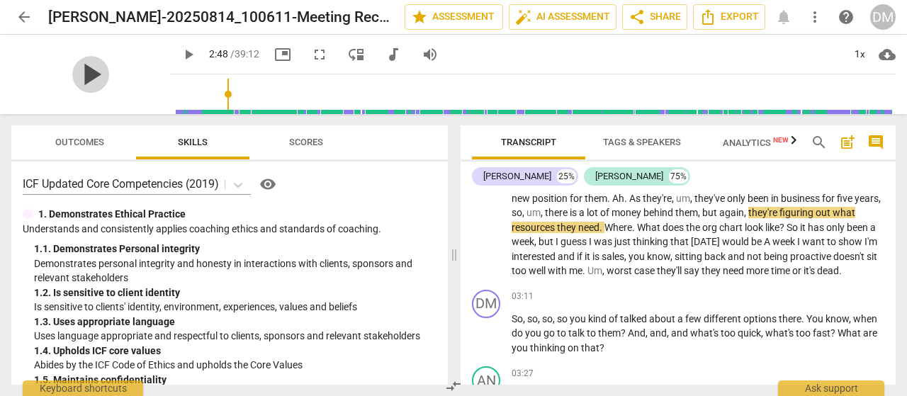
click at [79, 72] on span "play_arrow" at bounding box center [90, 74] width 37 height 37
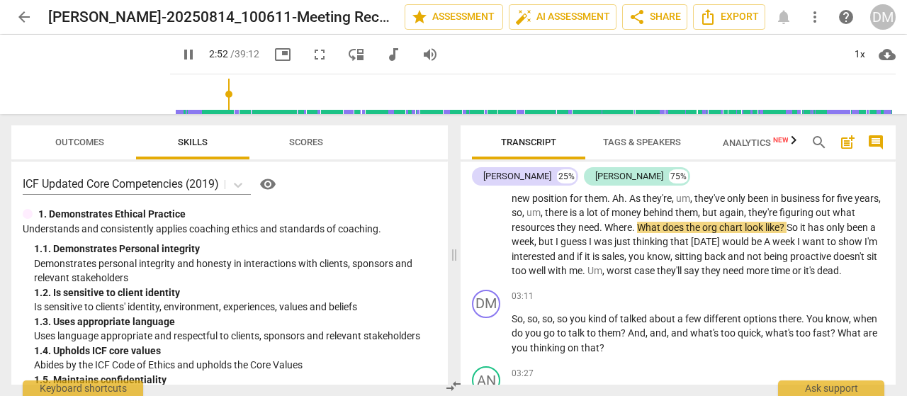
type input "172"
click at [385, 57] on span "audiotrack" at bounding box center [393, 54] width 17 height 17
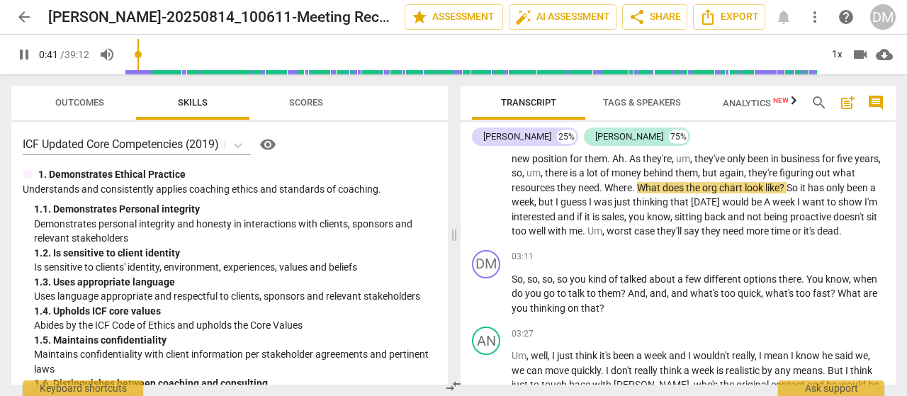
scroll to position [28, 0]
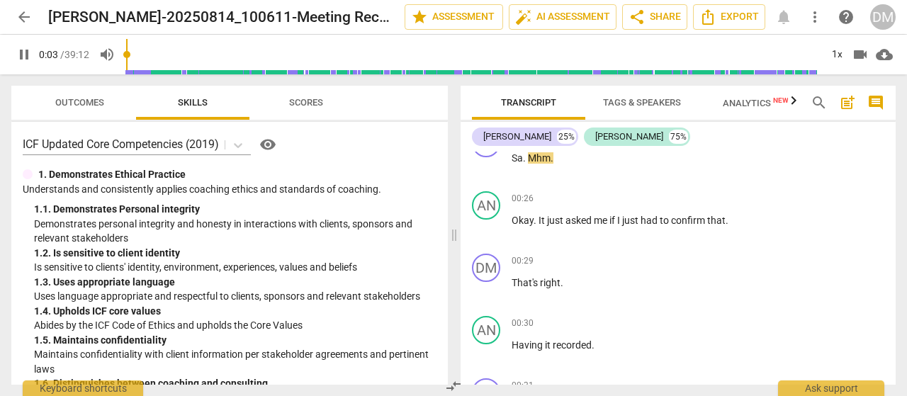
drag, startPoint x: 179, startPoint y: 52, endPoint x: 129, endPoint y: 50, distance: 50.3
click at [129, 50] on input "range" at bounding box center [472, 54] width 695 height 45
click at [882, 21] on div "DM" at bounding box center [883, 17] width 26 height 26
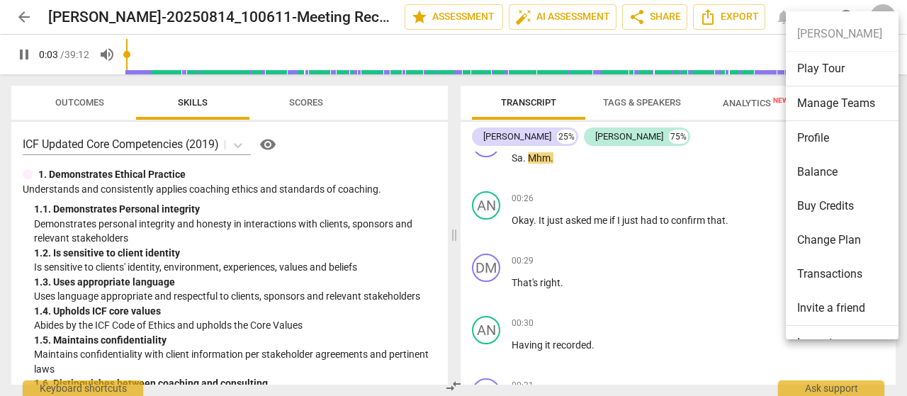
click at [703, 176] on div at bounding box center [453, 198] width 907 height 396
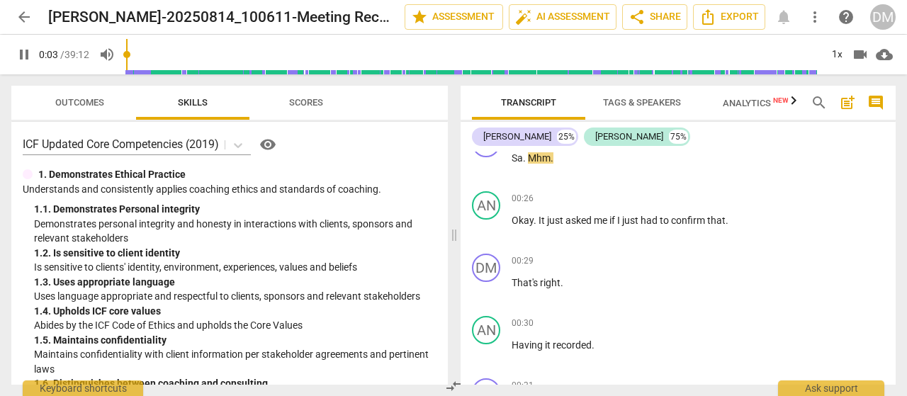
type input "3"
click at [858, 52] on span "videocam" at bounding box center [860, 54] width 17 height 17
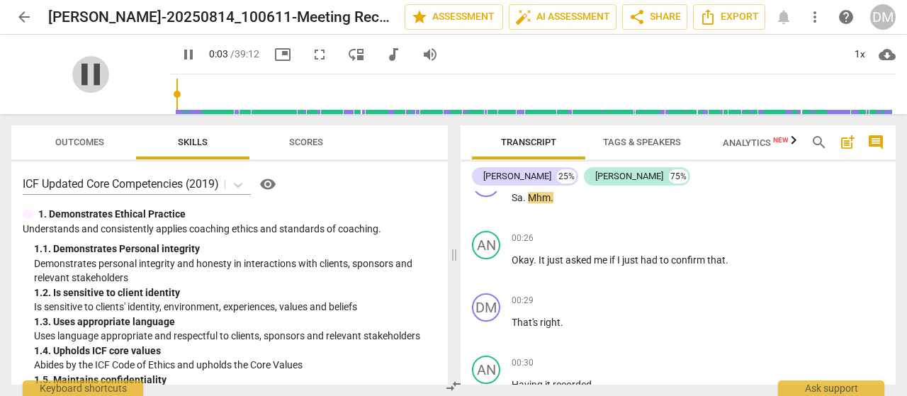
click at [75, 74] on span "pause" at bounding box center [90, 74] width 37 height 37
click at [75, 74] on span "play_arrow" at bounding box center [90, 74] width 37 height 37
click at [77, 76] on span "pause" at bounding box center [90, 74] width 37 height 37
type input "4"
click at [19, 16] on span "arrow_back" at bounding box center [24, 17] width 17 height 17
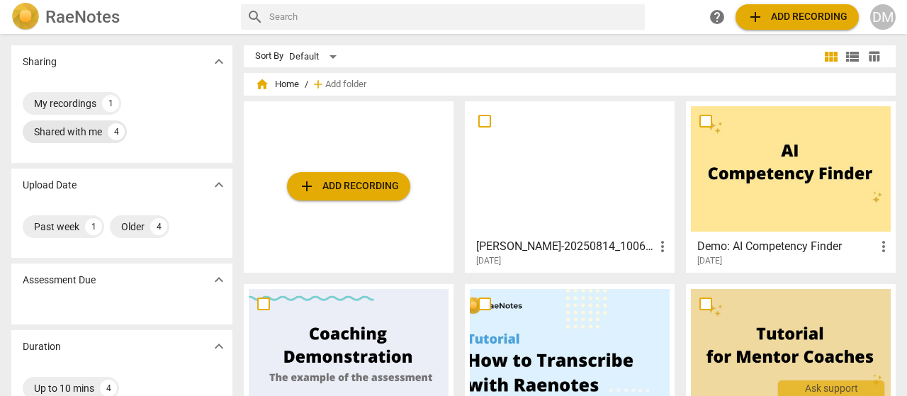
click at [84, 131] on div "Shared with me" at bounding box center [68, 132] width 68 height 14
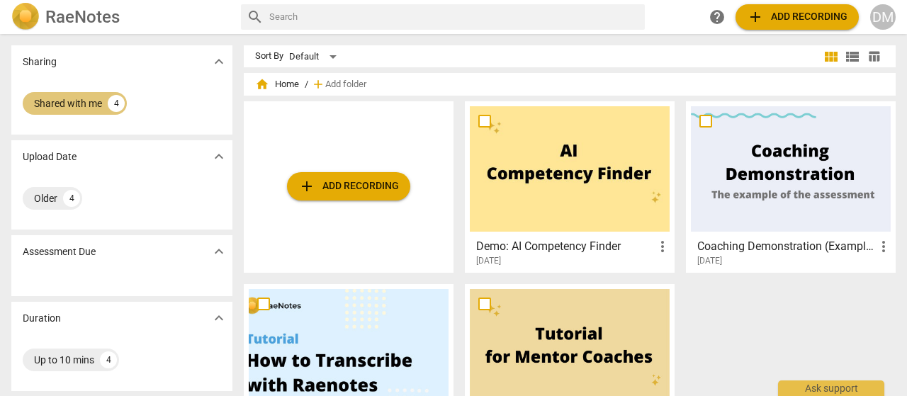
click at [69, 101] on div "Shared with me" at bounding box center [68, 103] width 68 height 14
